Goal: Find specific page/section: Find specific page/section

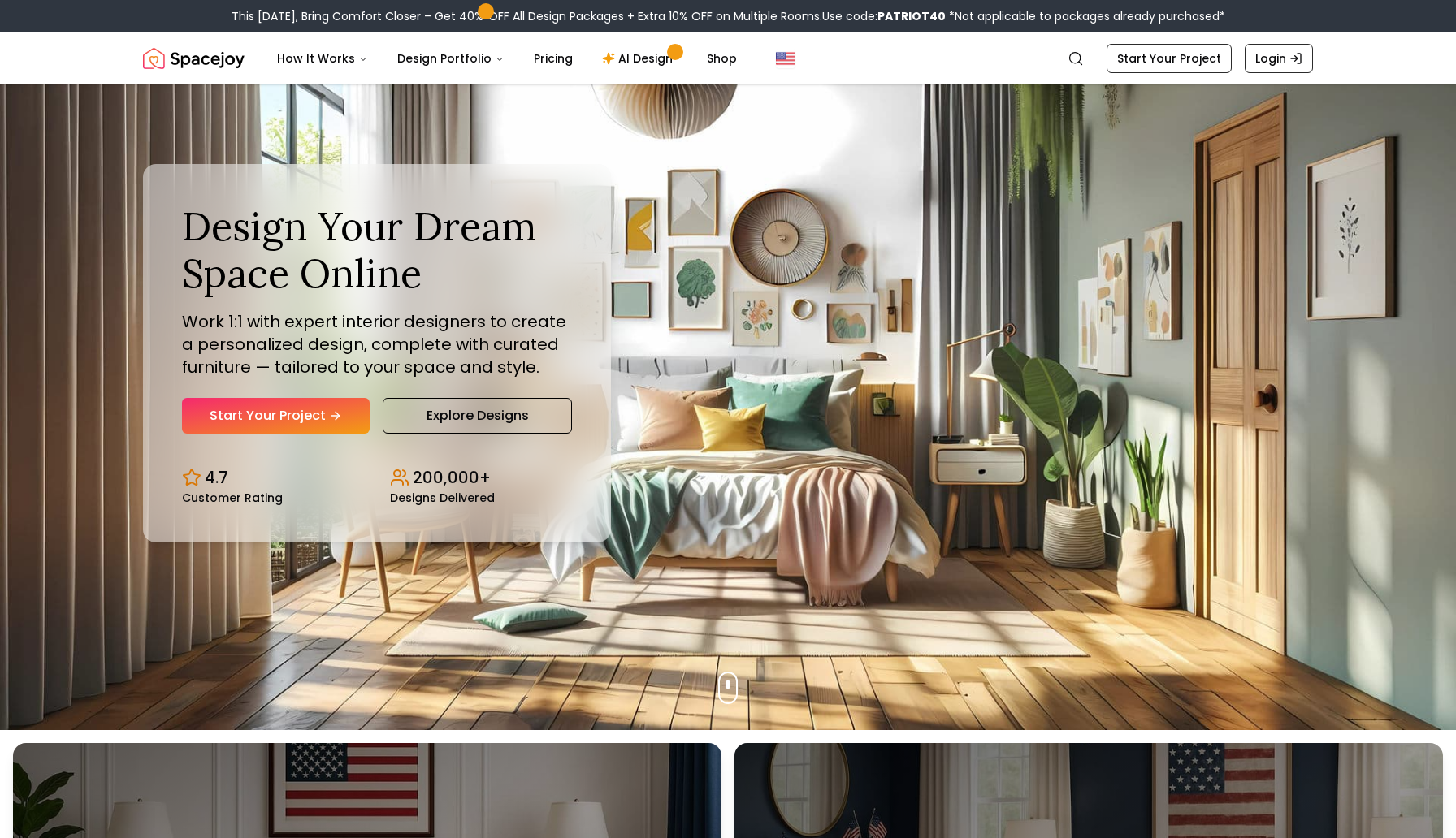
scroll to position [107, 0]
click at [324, 423] on link "Start Your Project" at bounding box center [276, 417] width 188 height 36
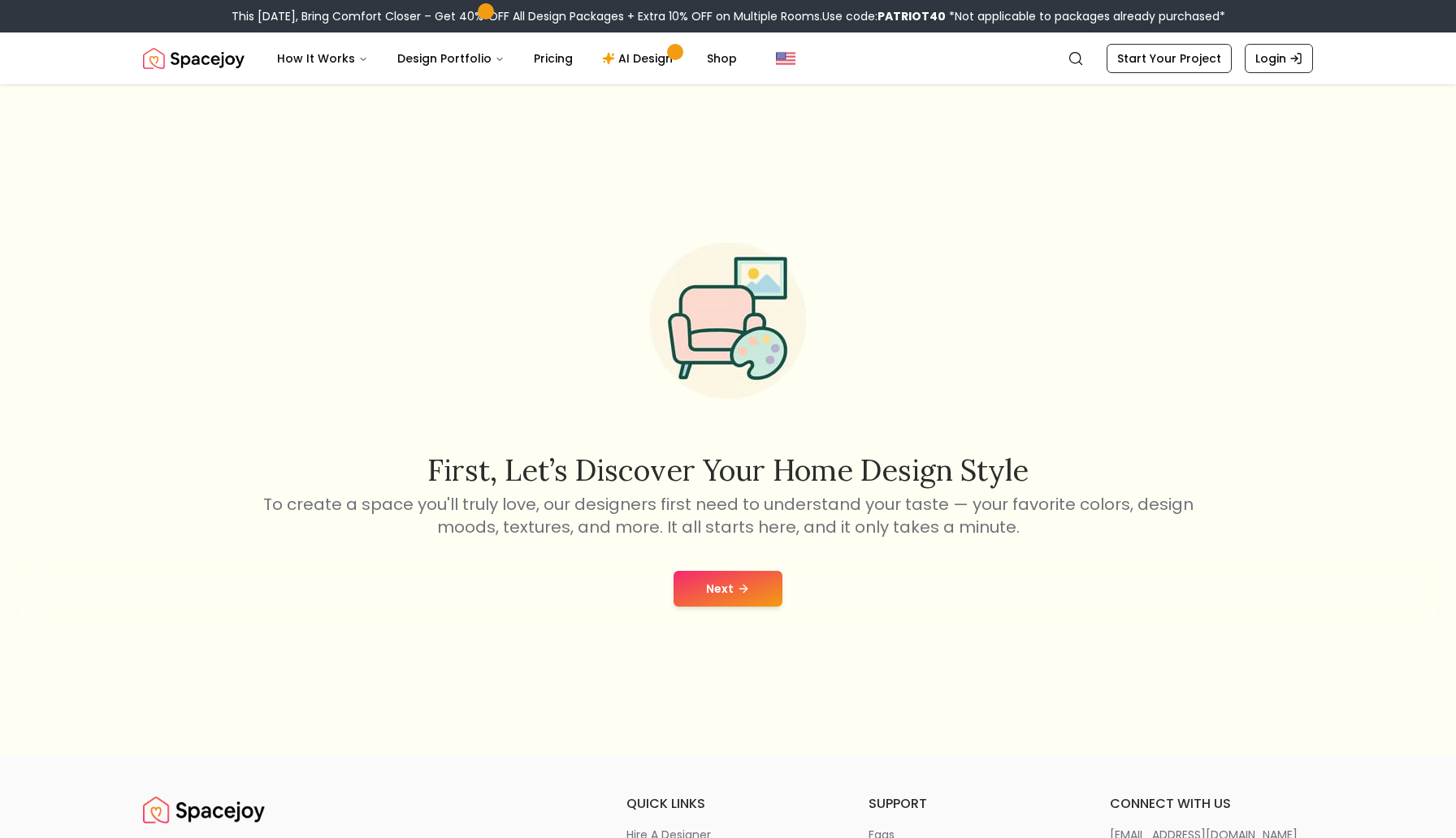
click at [736, 594] on icon at bounding box center [742, 588] width 13 height 13
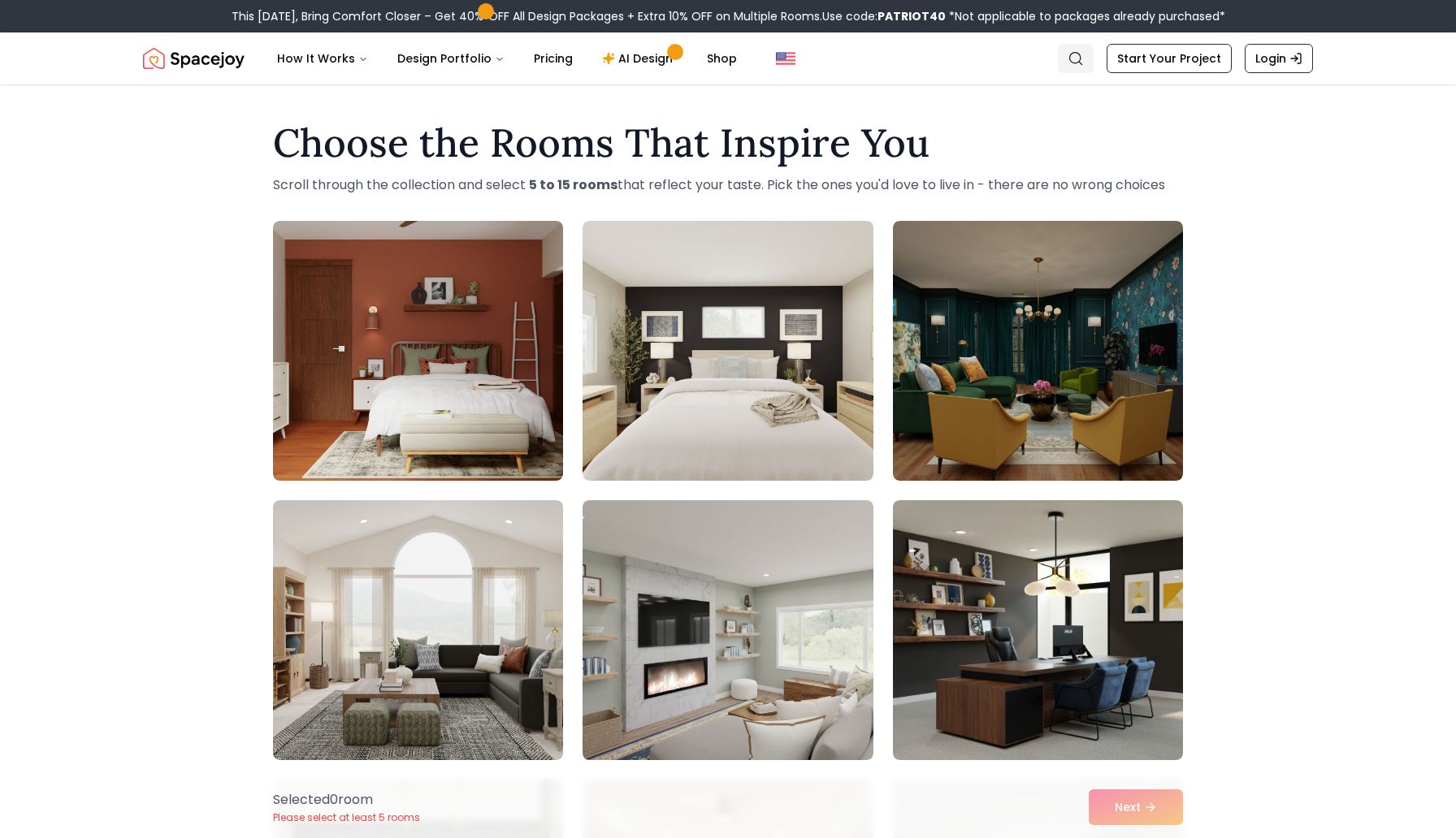
click at [1074, 59] on circle "Global" at bounding box center [1075, 58] width 11 height 11
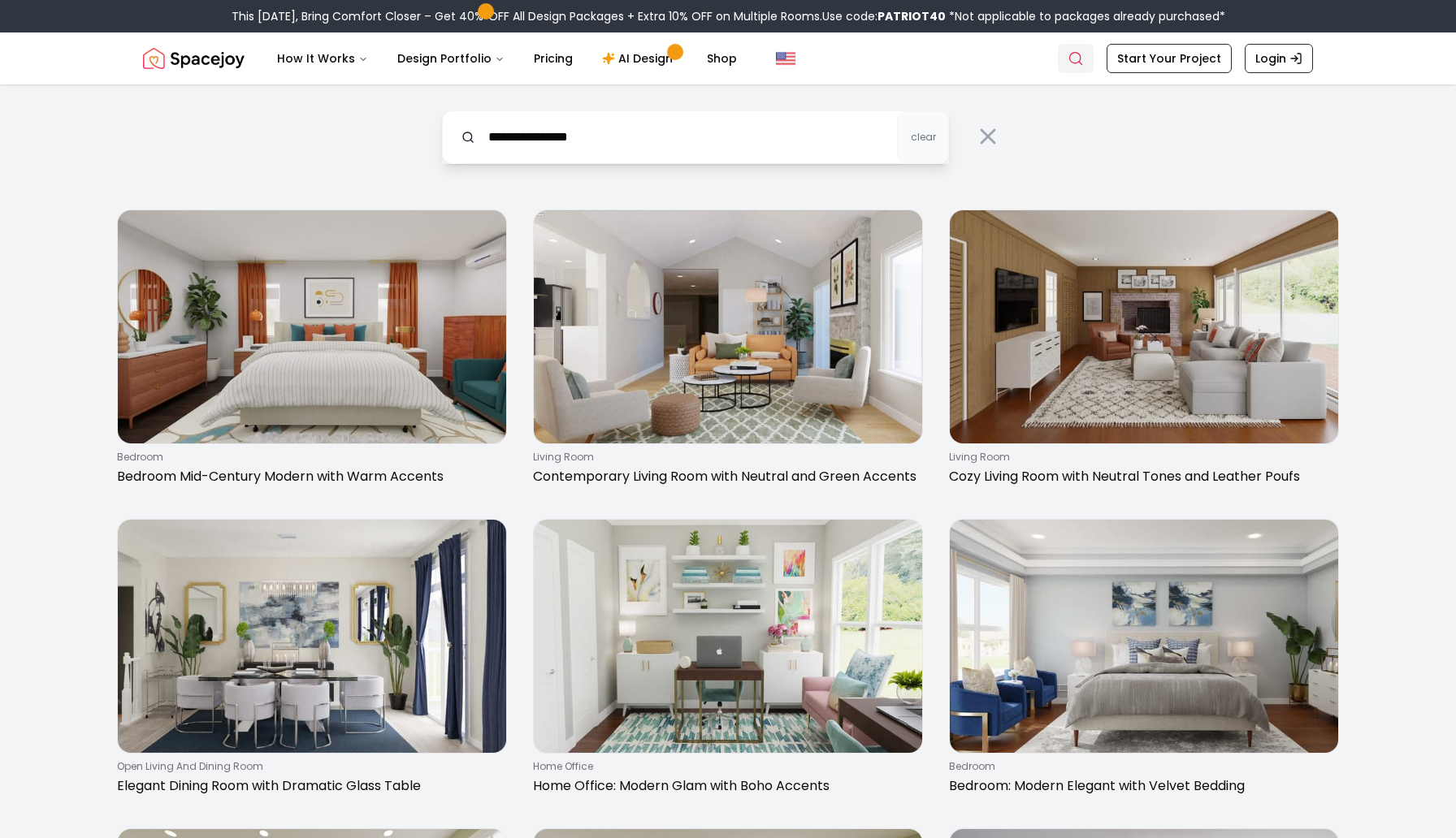
type input "**********"
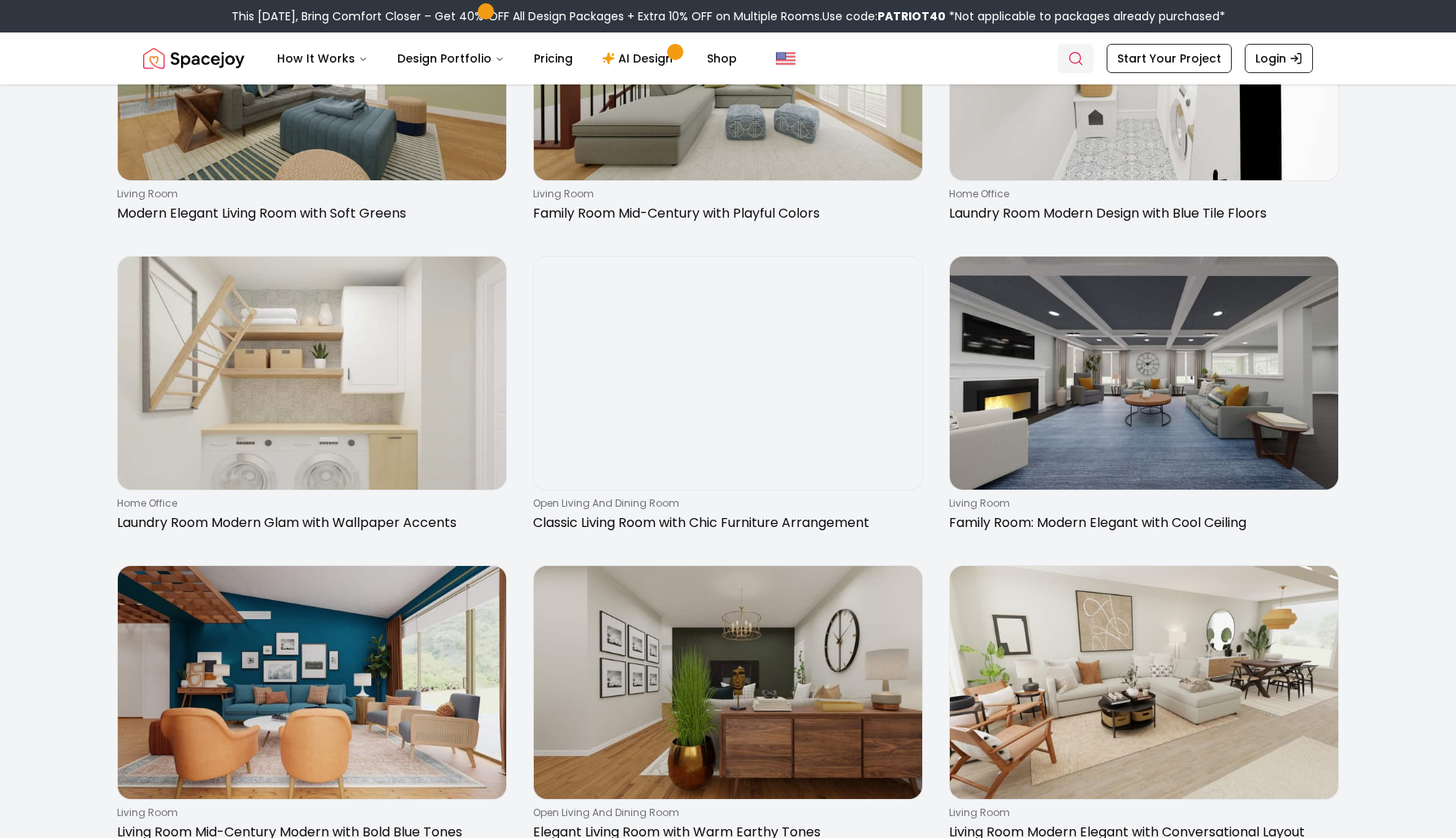
scroll to position [892, 0]
